Goal: Transaction & Acquisition: Obtain resource

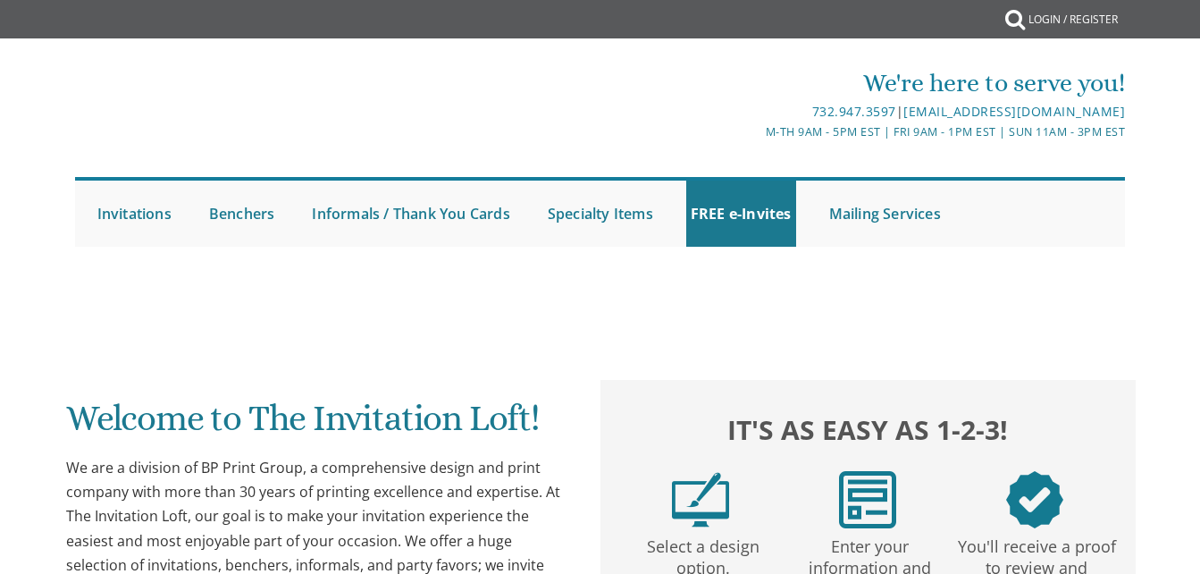
click at [0, 0] on link "Vort Invitations" at bounding box center [0, 0] width 0 height 0
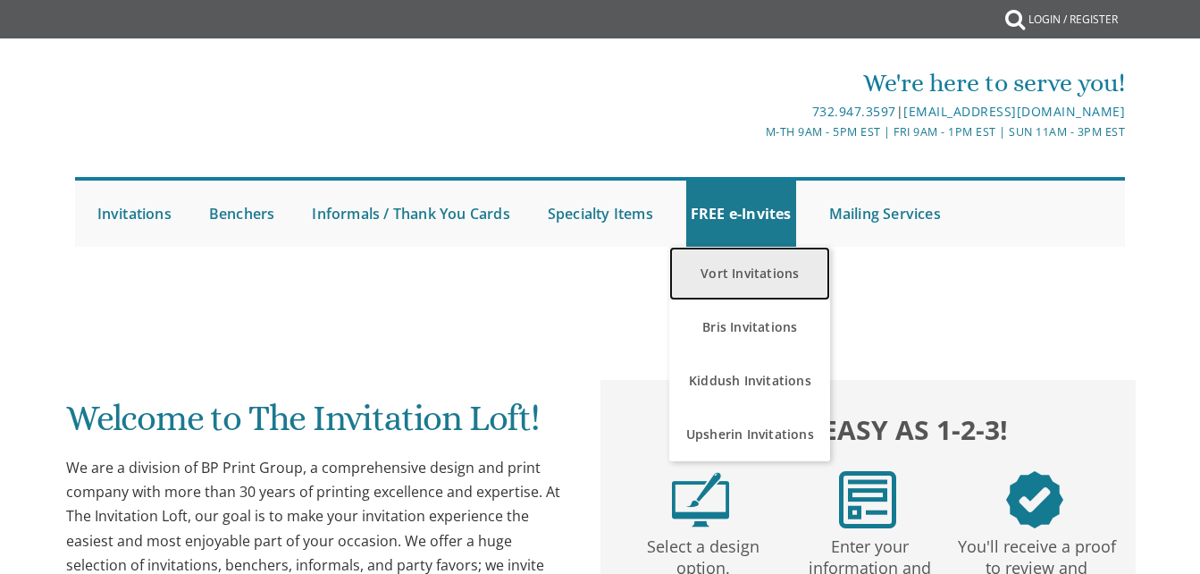
click at [753, 273] on link "Vort Invitations" at bounding box center [749, 274] width 161 height 54
click at [758, 279] on link "Vort Invitations" at bounding box center [749, 274] width 161 height 54
click at [758, 273] on link "Vort Invitations" at bounding box center [749, 274] width 161 height 54
click at [756, 288] on link "Vort Invitations" at bounding box center [749, 274] width 161 height 54
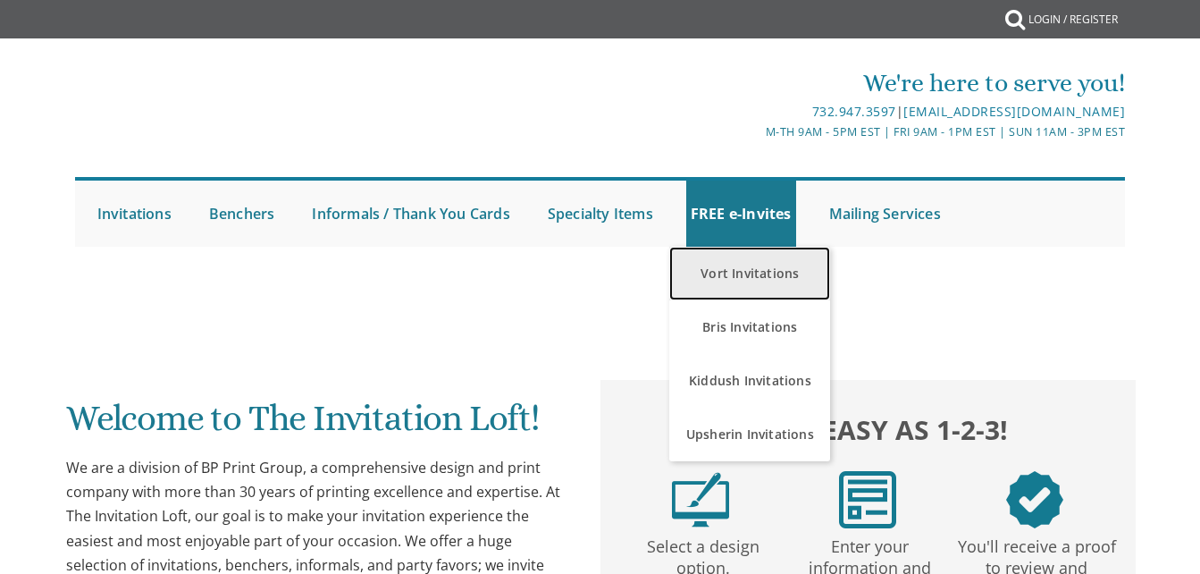
click at [756, 288] on link "Vort Invitations" at bounding box center [749, 274] width 161 height 54
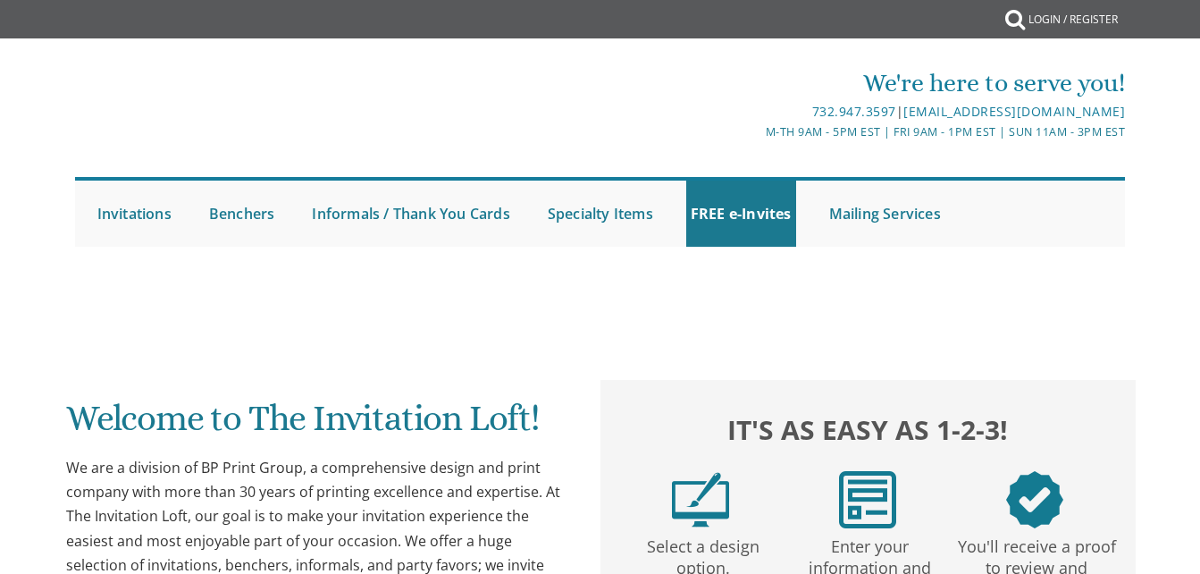
scroll to position [49, 0]
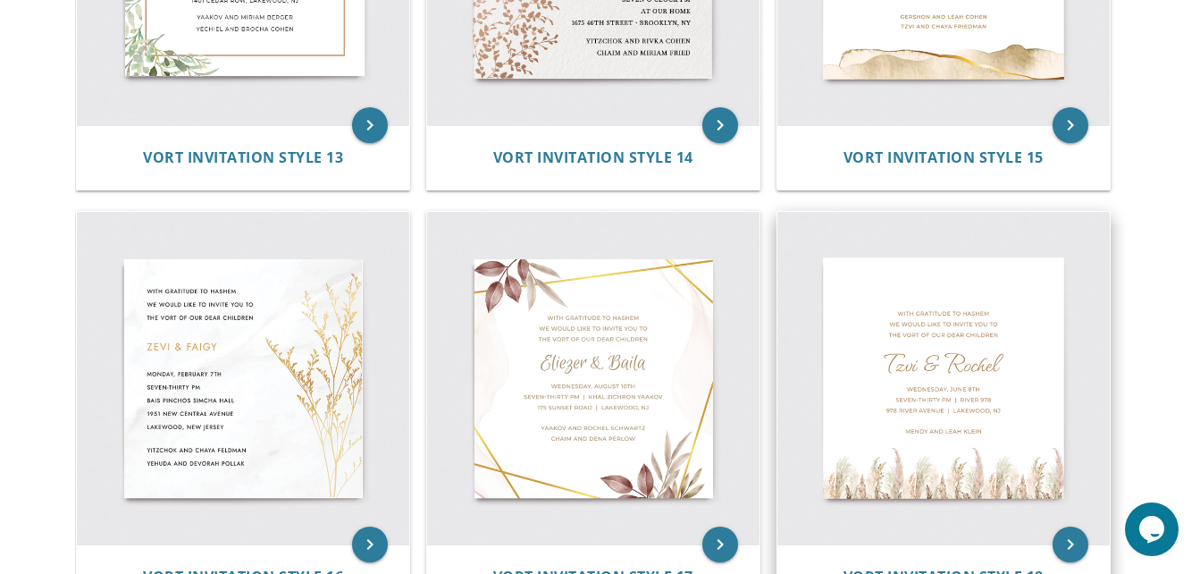
scroll to position [2298, 0]
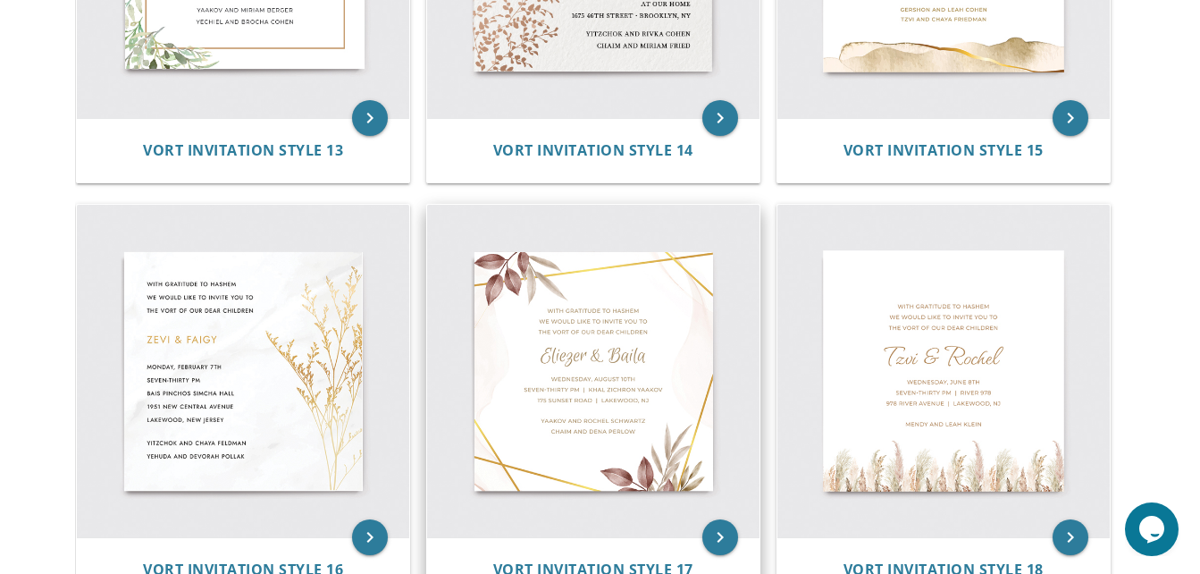
click at [655, 464] on img at bounding box center [593, 371] width 332 height 332
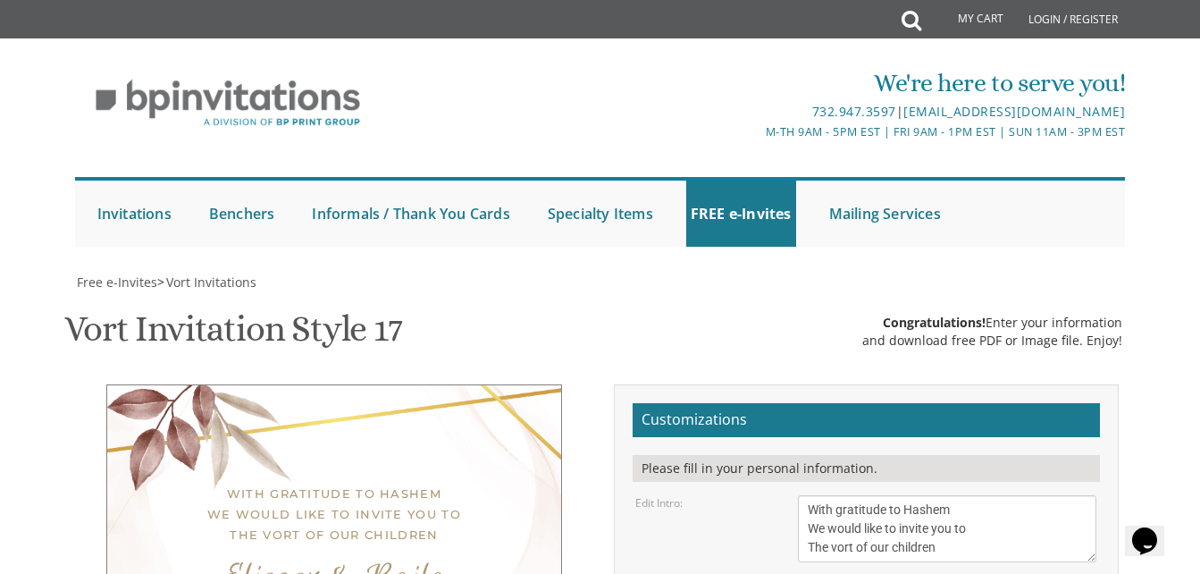
scroll to position [301, 0]
type textarea "Yehuda & Nechama"
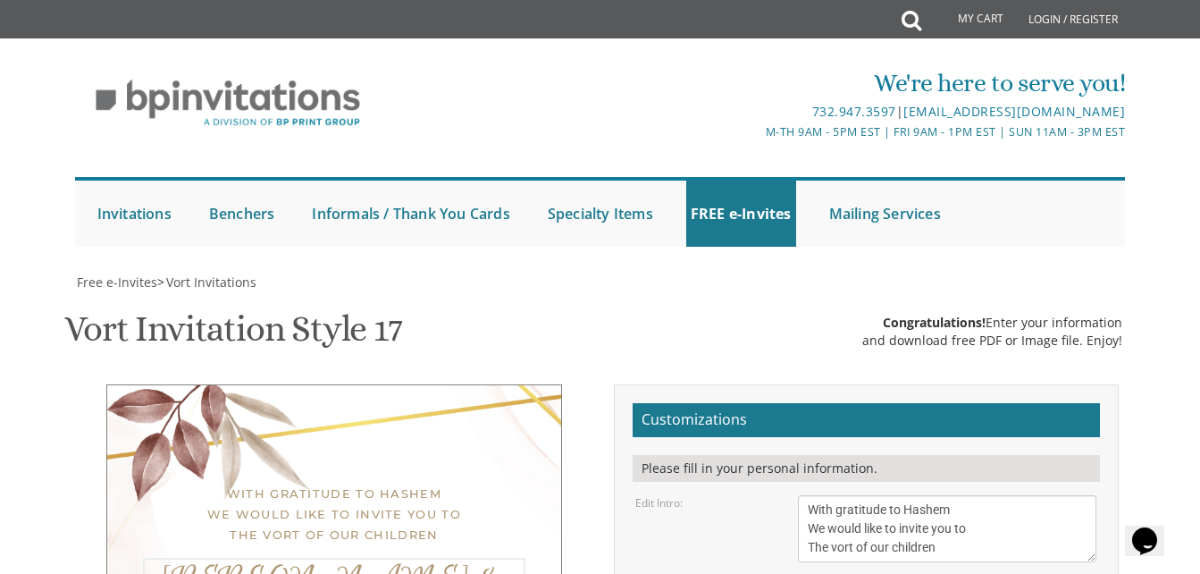
type textarea "Thursday, August 21st five to eight pm 20 irene court | Lakewood, NJ"
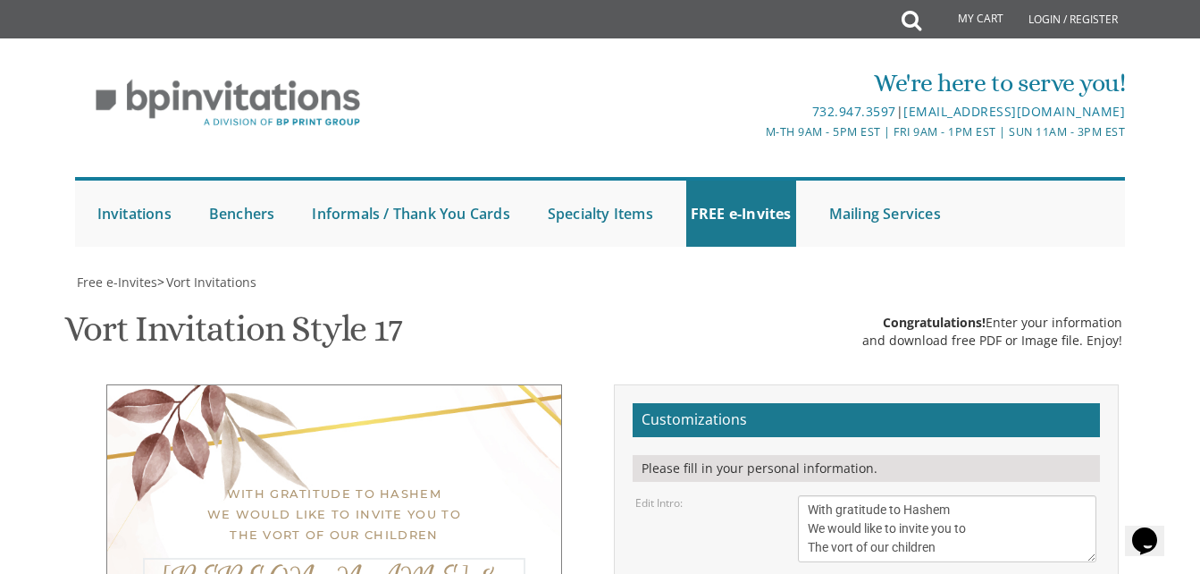
type textarea "Avraham and Ruthi Ismach Ephraim and Cipi Schecter"
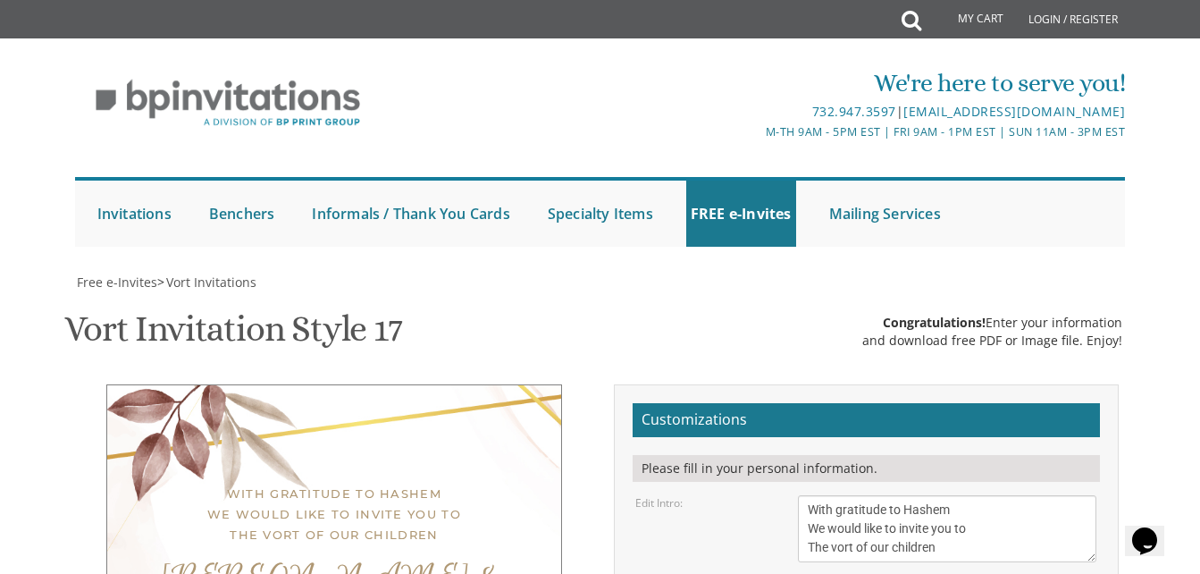
type input "cipi6387@gmail.com"
